Goal: Information Seeking & Learning: Learn about a topic

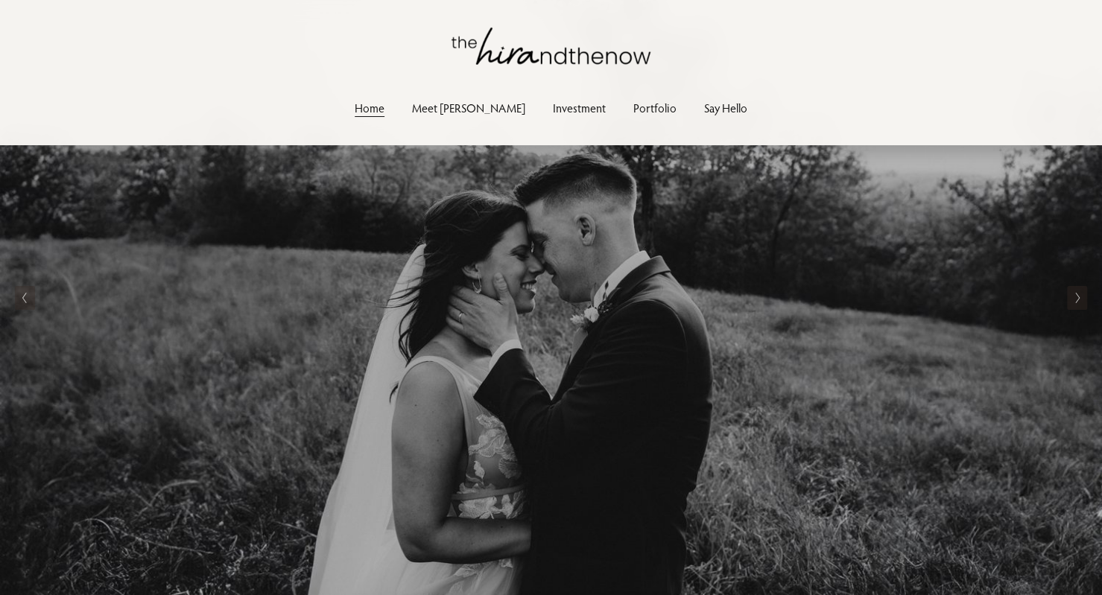
click at [459, 116] on link "Meet [PERSON_NAME]" at bounding box center [468, 108] width 113 height 20
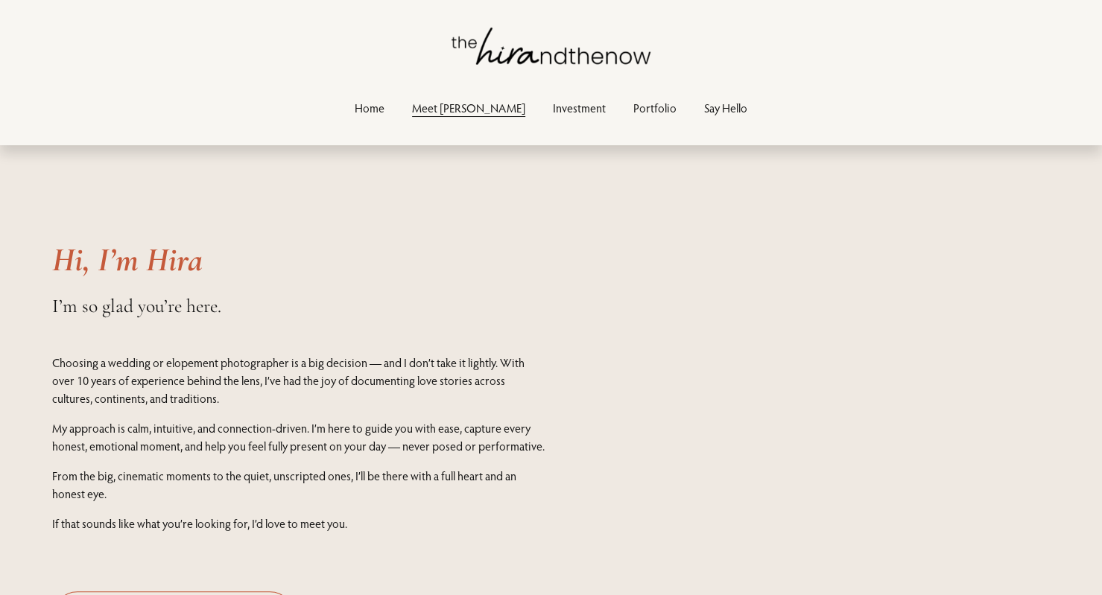
click at [553, 102] on link "Investment" at bounding box center [579, 108] width 53 height 20
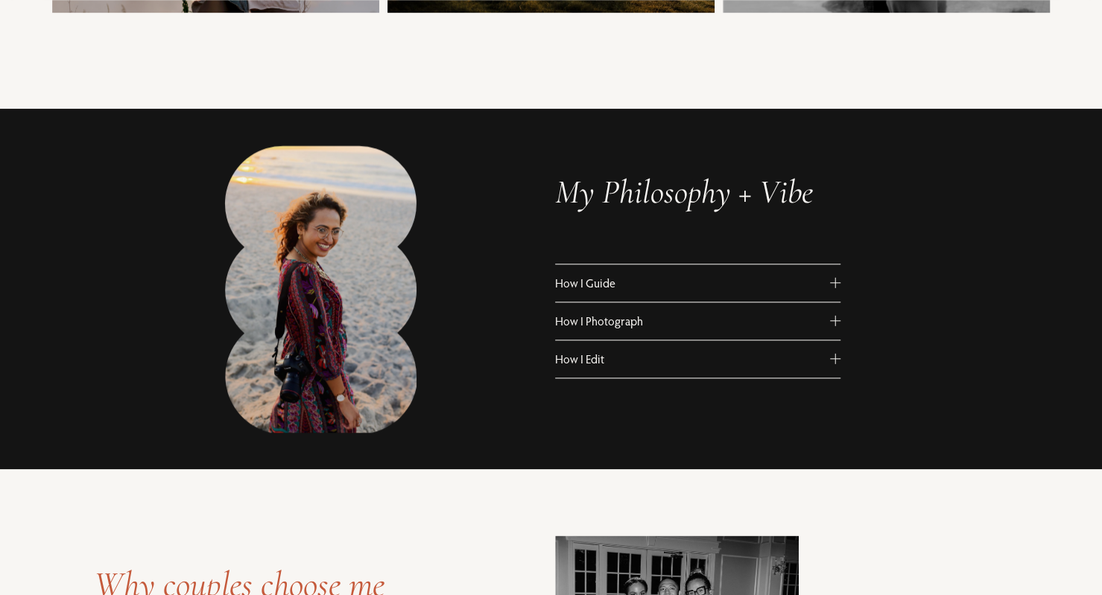
scroll to position [768, 0]
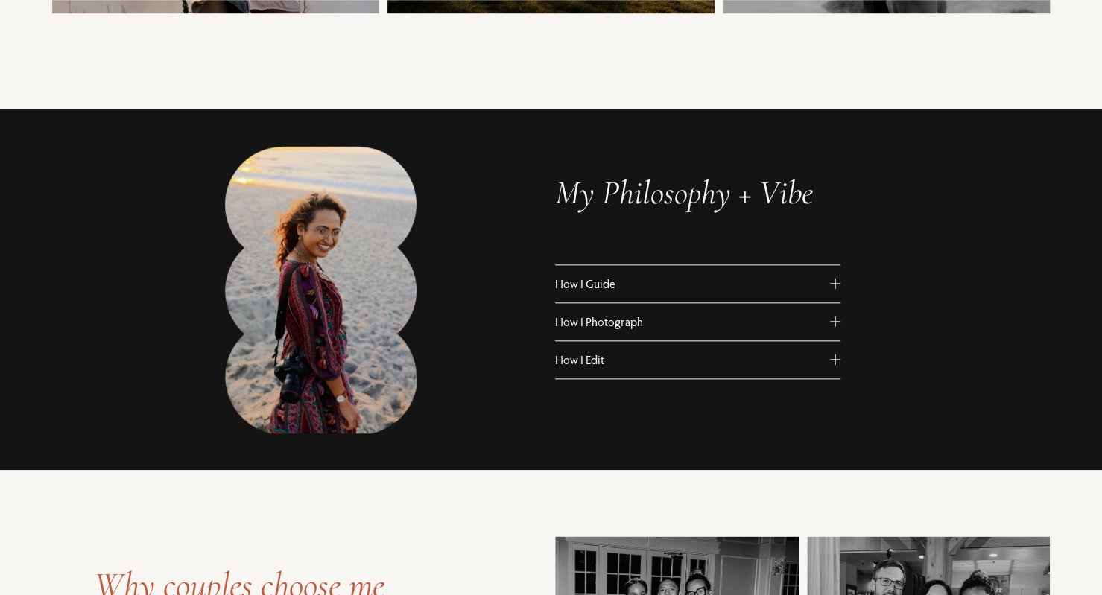
click at [607, 277] on span "How I Guide" at bounding box center [692, 283] width 275 height 15
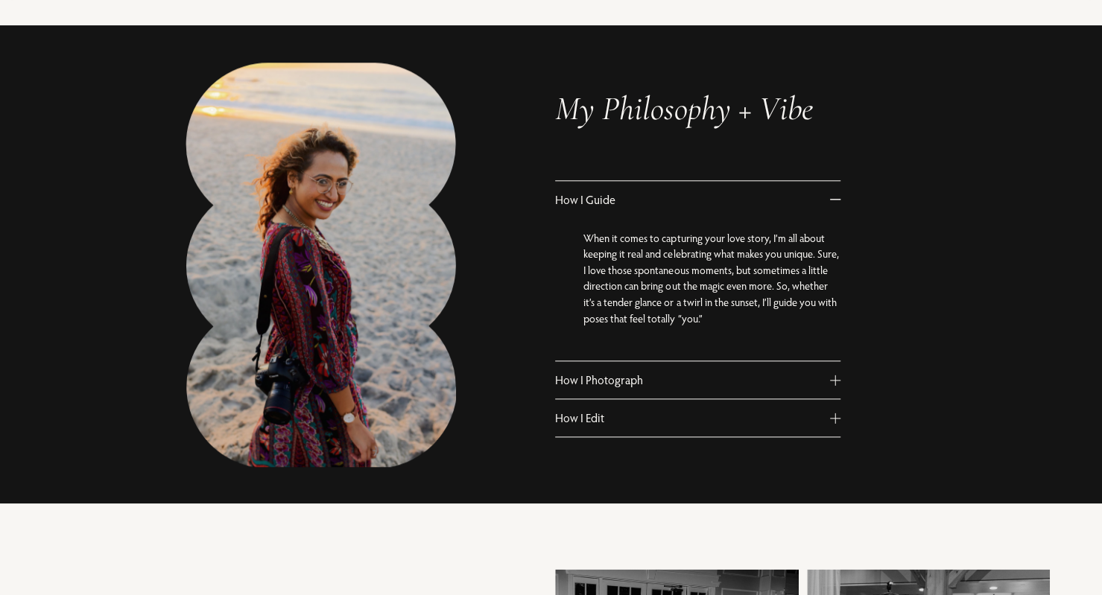
scroll to position [853, 0]
click at [653, 370] on button "How I Photograph" at bounding box center [697, 379] width 285 height 37
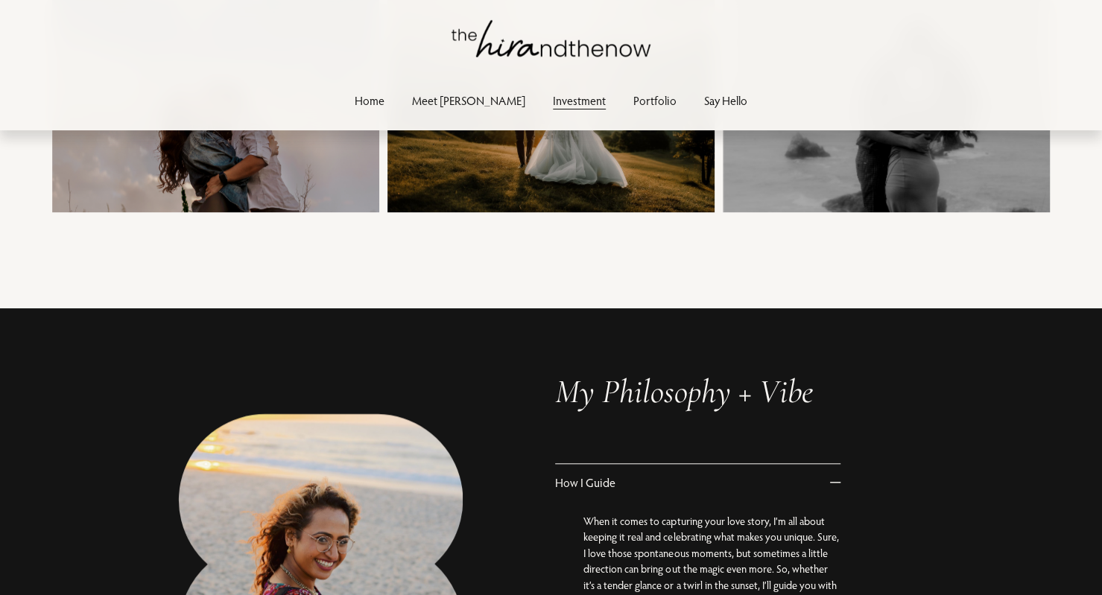
scroll to position [0, 0]
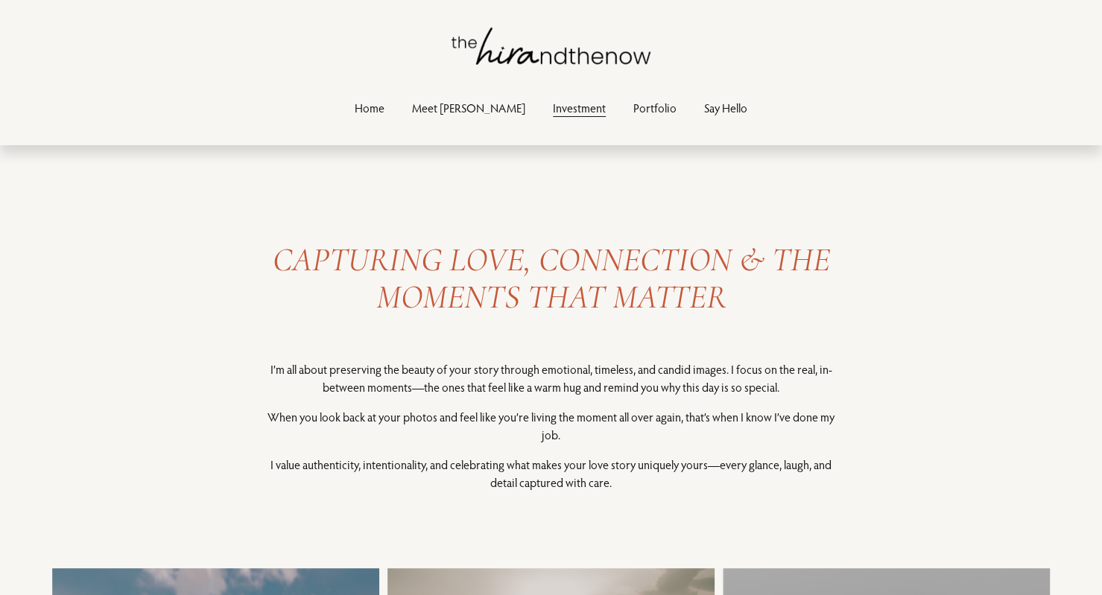
click at [384, 110] on link "Home" at bounding box center [370, 108] width 30 height 20
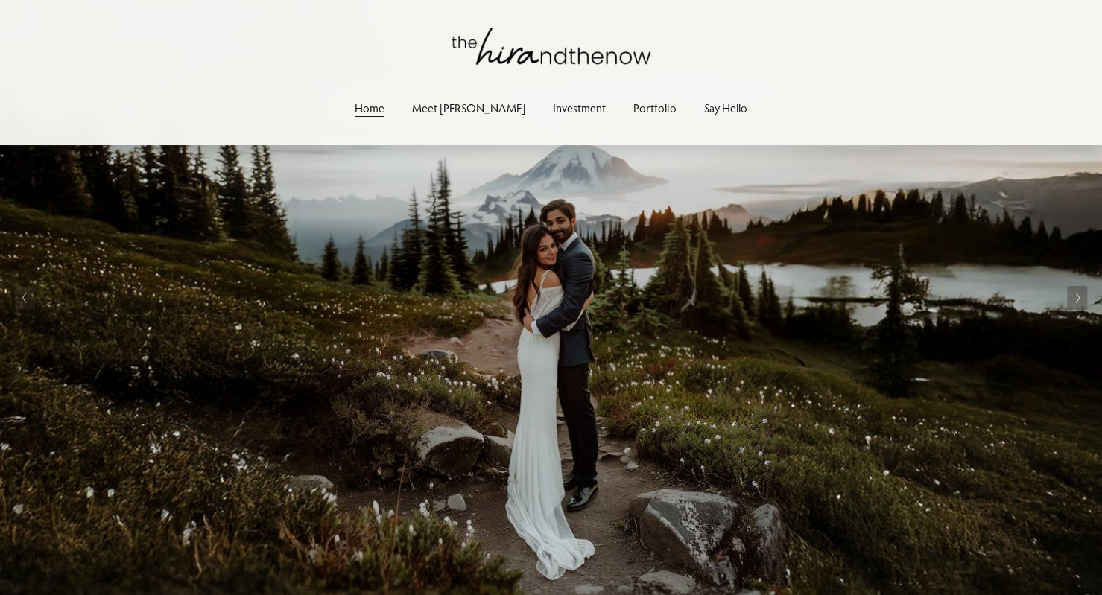
click at [633, 105] on link "Portfolio" at bounding box center [654, 108] width 43 height 20
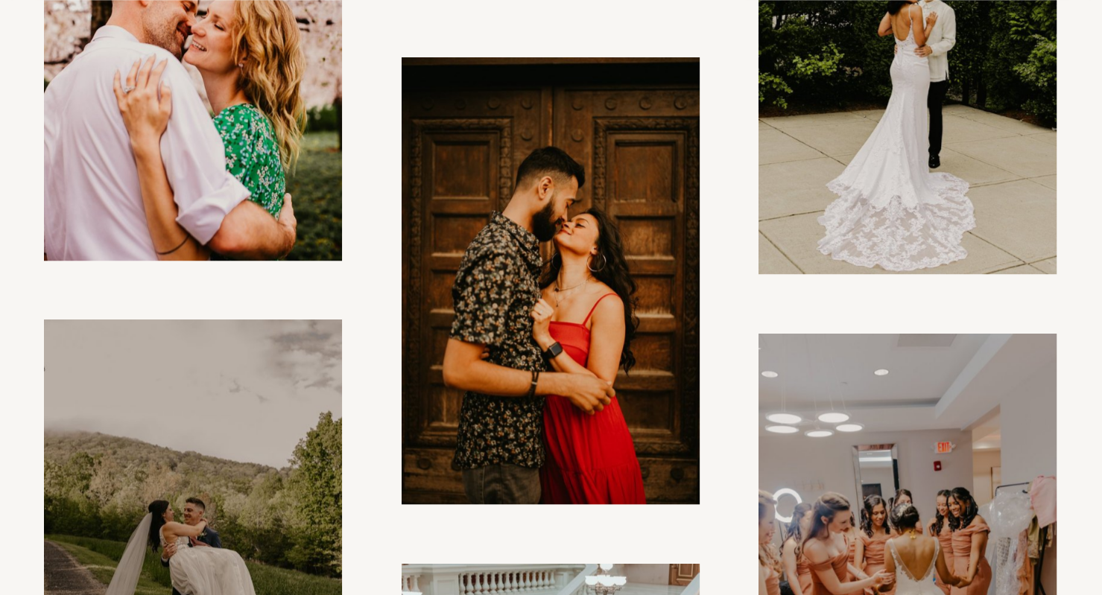
scroll to position [7530, 0]
